Goal: Register for event/course

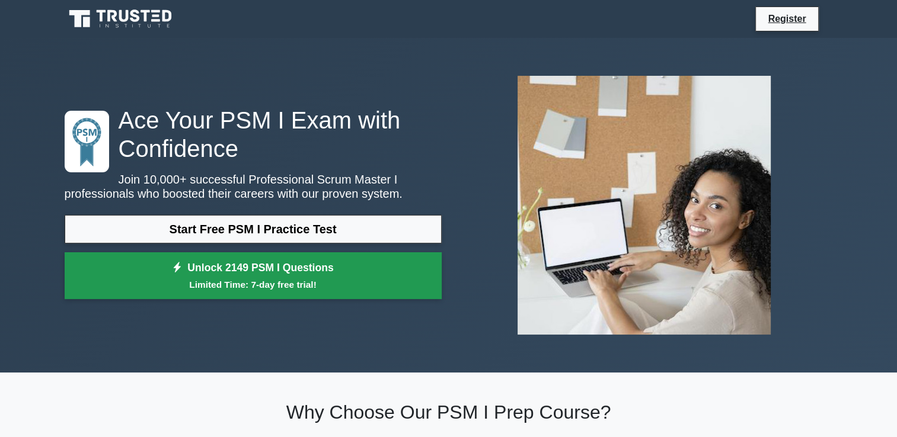
click at [316, 266] on link "Unlock 2149 PSM I Questions Limited Time: 7-day free trial!" at bounding box center [253, 275] width 377 height 47
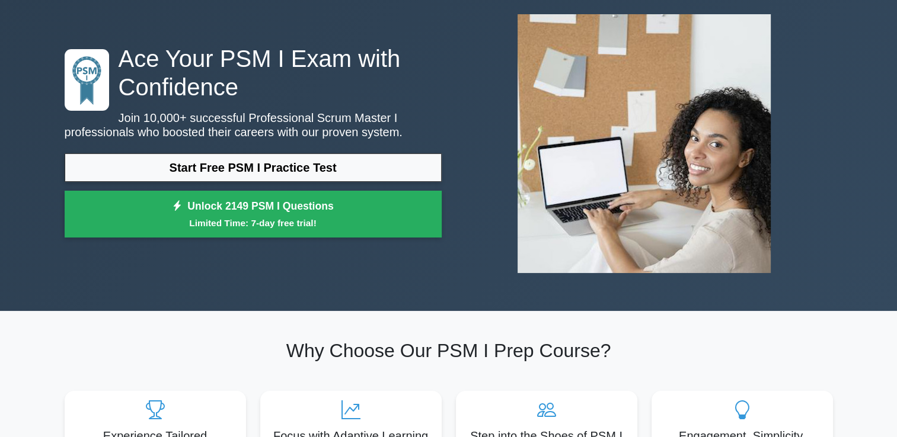
scroll to position [63, 0]
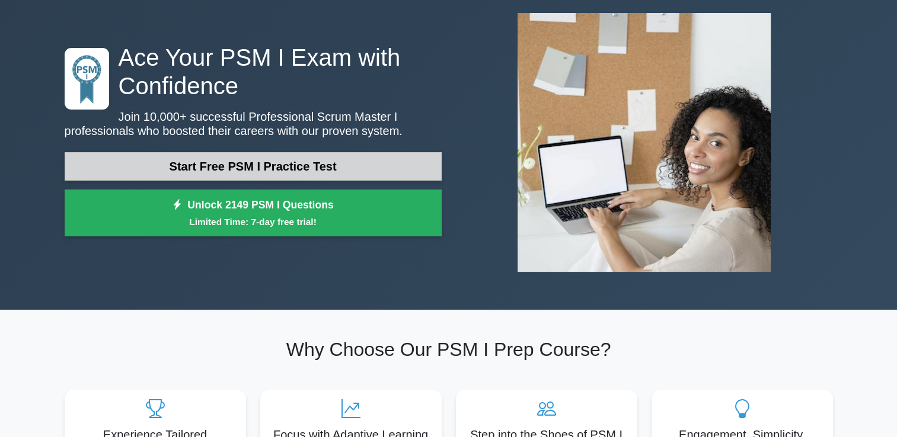
click at [378, 161] on link "Start Free PSM I Practice Test" at bounding box center [253, 166] width 377 height 28
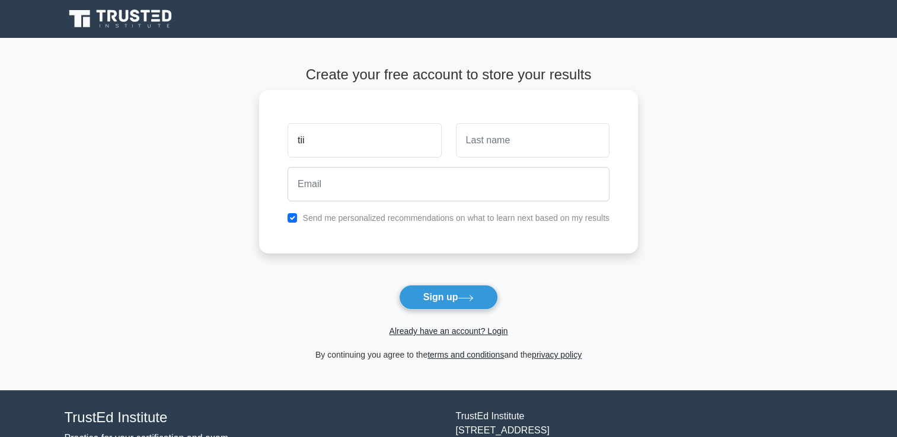
type input "tii"
click at [498, 146] on input "text" at bounding box center [532, 140] width 153 height 34
type input "tii"
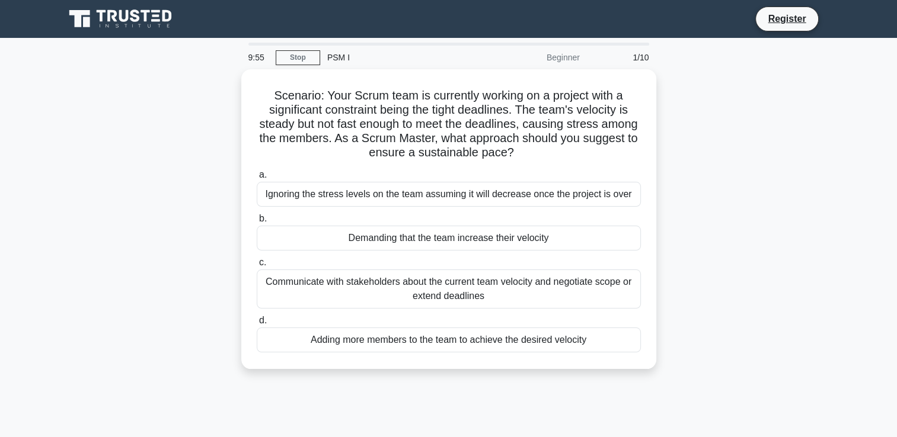
click at [330, 55] on div "PSM I" at bounding box center [401, 58] width 163 height 24
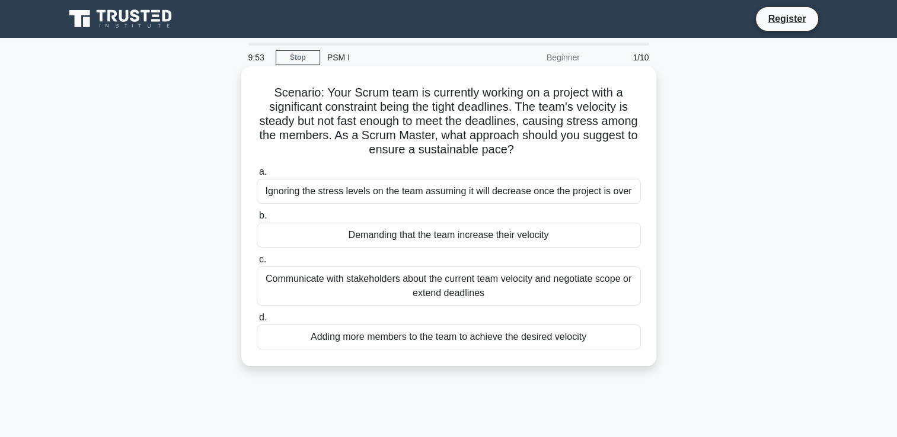
click at [289, 169] on label "a. Ignoring the stress levels on the team assuming it will decrease once the pr…" at bounding box center [449, 184] width 384 height 39
click at [257, 169] on input "a. Ignoring the stress levels on the team assuming it will decrease once the pr…" at bounding box center [257, 172] width 0 height 8
